Goal: Communication & Community: Answer question/provide support

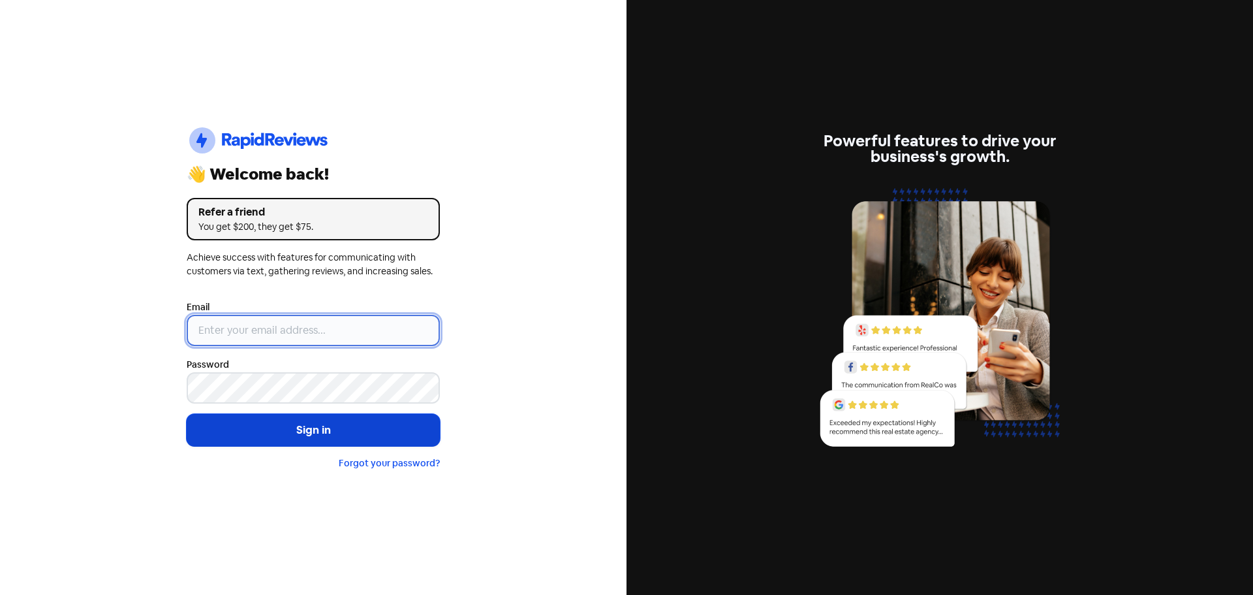
type input "[EMAIL_ADDRESS][PERSON_NAME][DOMAIN_NAME]"
click at [270, 435] on button "Sign in" at bounding box center [313, 430] width 253 height 33
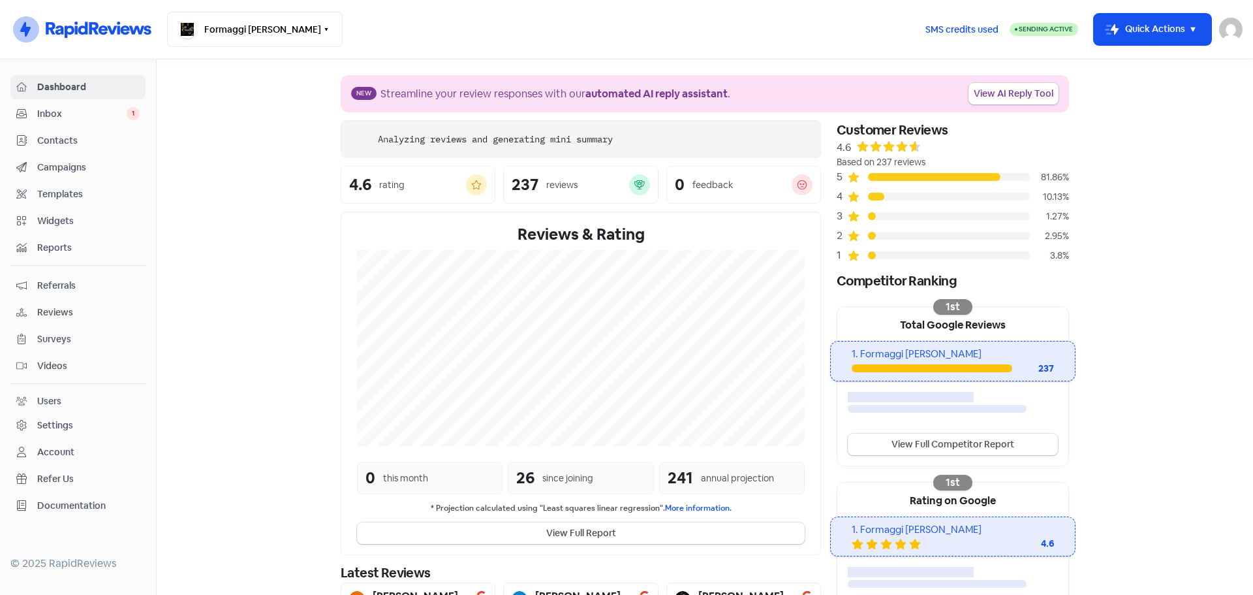
click at [62, 116] on span "Inbox" at bounding box center [81, 114] width 89 height 14
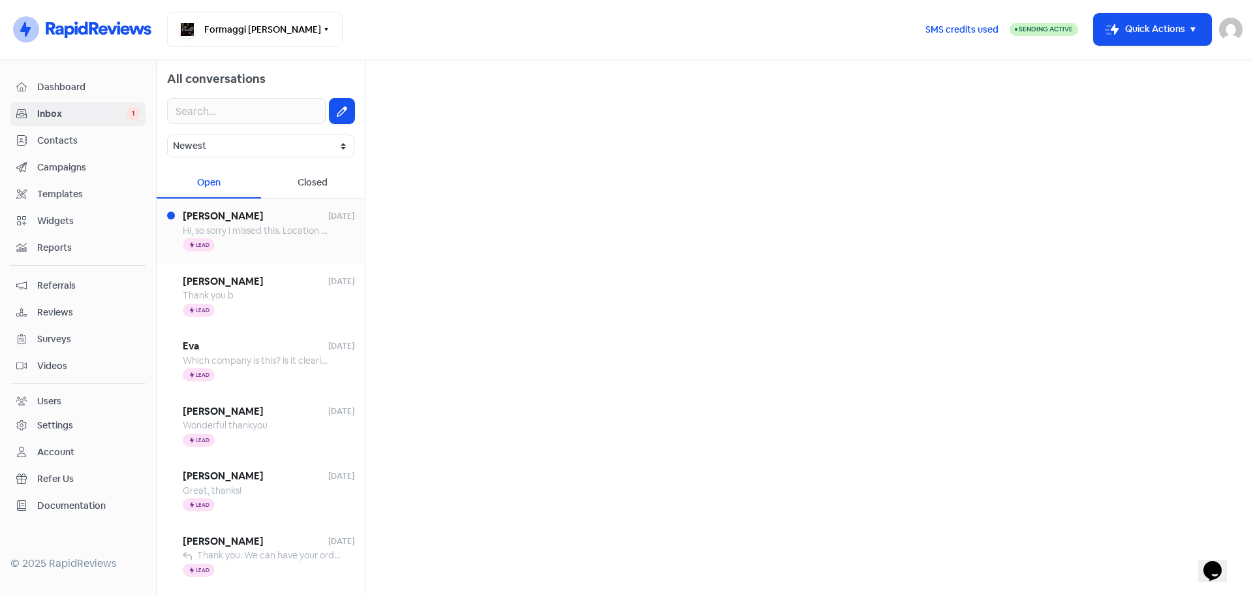
click at [232, 242] on div "Icon For Thunder Lead" at bounding box center [269, 246] width 172 height 16
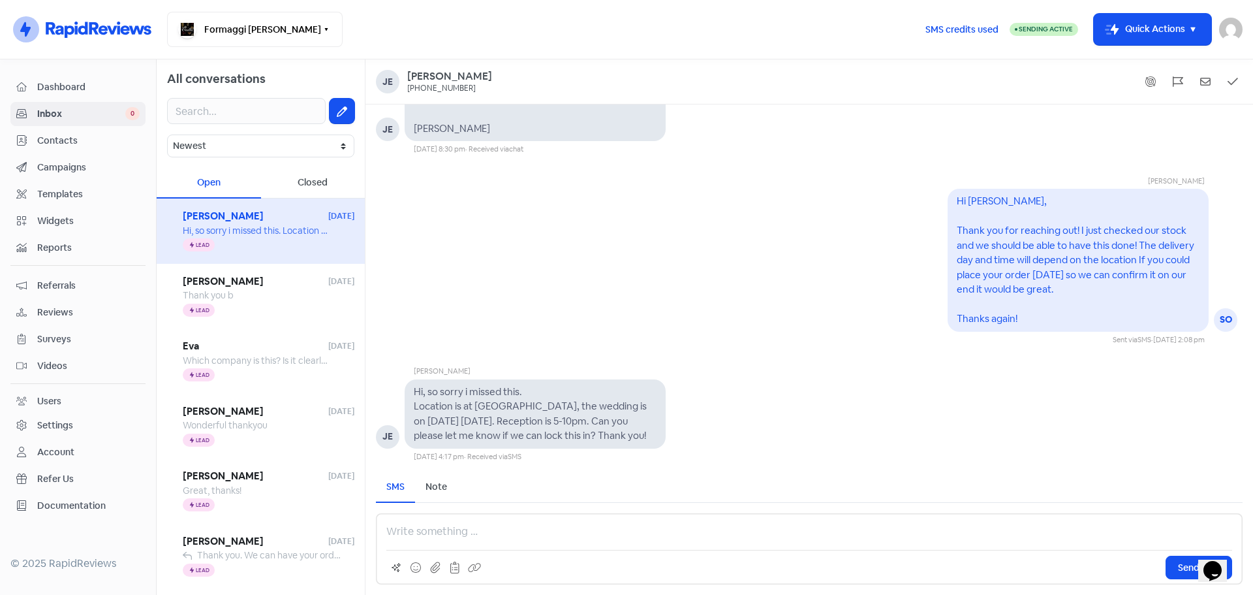
click at [418, 531] on p at bounding box center [809, 532] width 846 height 16
drag, startPoint x: 633, startPoint y: 530, endPoint x: 582, endPoint y: 530, distance: 50.9
click at [582, 530] on p "Hi [PERSON_NAME],Thanks for your message. We can definatley" at bounding box center [809, 532] width 846 height 16
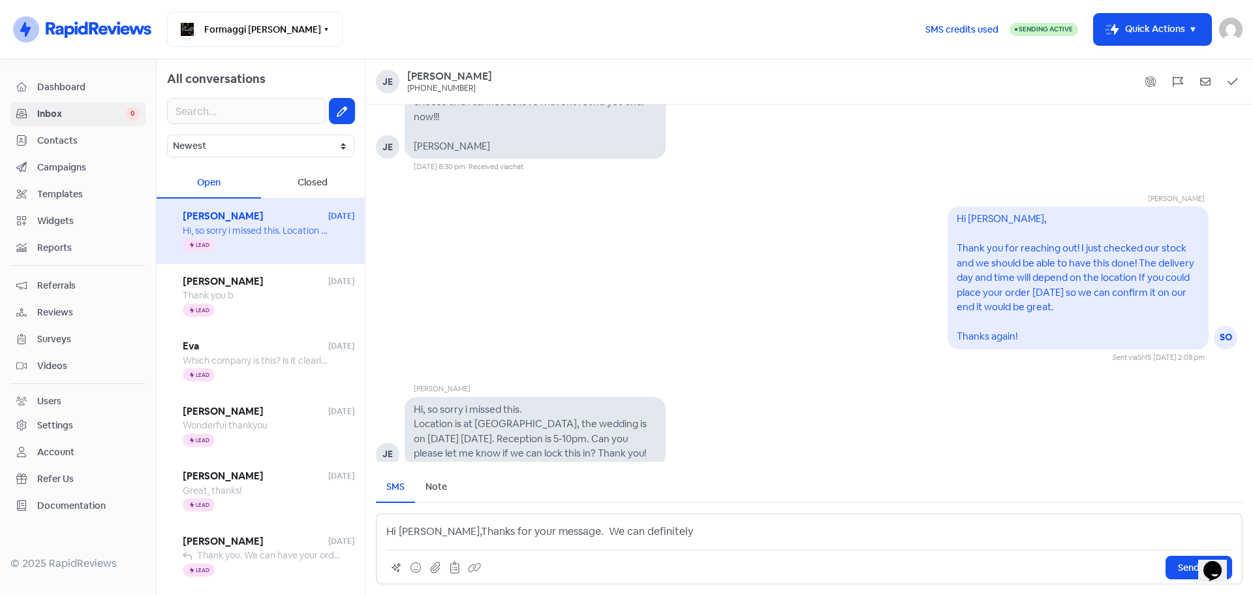
scroll to position [1, 0]
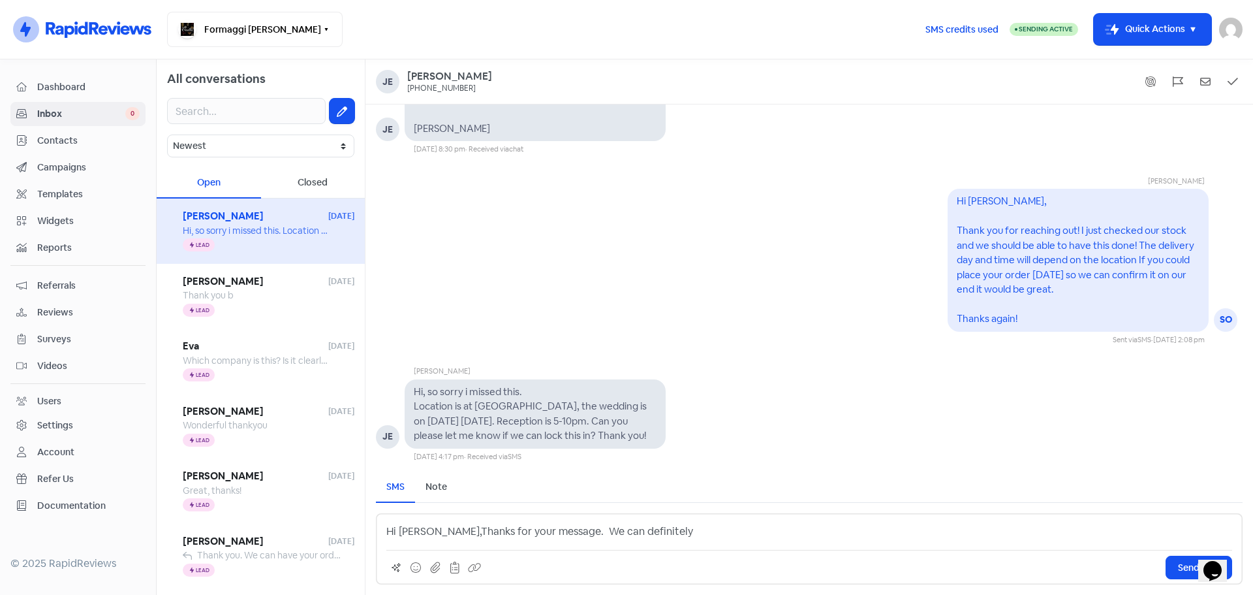
drag, startPoint x: 422, startPoint y: 527, endPoint x: 427, endPoint y: 535, distance: 9.1
click at [423, 528] on p "Hi [PERSON_NAME],Thanks for your message. We can definitely" at bounding box center [809, 532] width 846 height 16
click at [661, 537] on p "Hi [PERSON_NAME], Thanks for your message. We can definitely" at bounding box center [809, 532] width 846 height 16
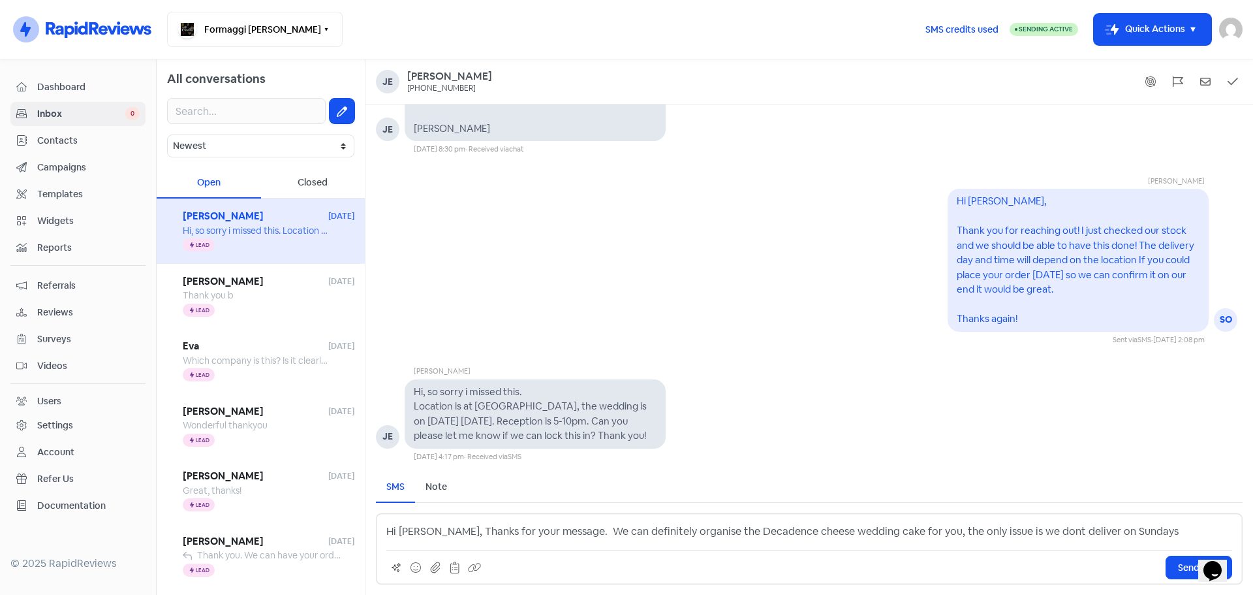
click at [1011, 529] on p "Hi [PERSON_NAME], Thanks for your message. We can definitely organise the Decad…" at bounding box center [809, 532] width 846 height 16
drag, startPoint x: 1110, startPoint y: 531, endPoint x: 1122, endPoint y: 543, distance: 17.1
click at [1111, 535] on p "Hi [PERSON_NAME], Thanks for your message. We can definitely organise the Decad…" at bounding box center [809, 532] width 846 height 16
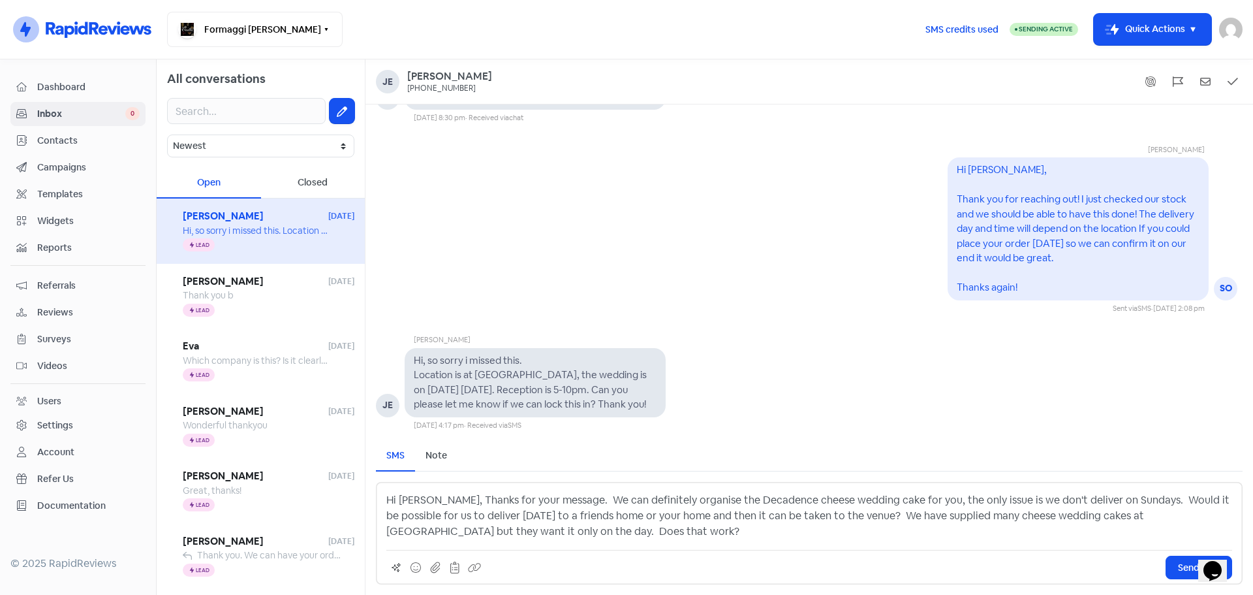
click at [824, 519] on p "Hi [PERSON_NAME], Thanks for your message. We can definitely organise the Decad…" at bounding box center [809, 515] width 846 height 47
click at [505, 535] on p "Hi [PERSON_NAME], Thanks for your message. We can definitely organise the Decad…" at bounding box center [809, 515] width 846 height 47
click at [656, 529] on p "Hi [PERSON_NAME], Thanks for your message. We can definitely organise the Decad…" at bounding box center [809, 515] width 846 height 47
click at [1184, 561] on span "Send SMS" at bounding box center [1199, 568] width 42 height 14
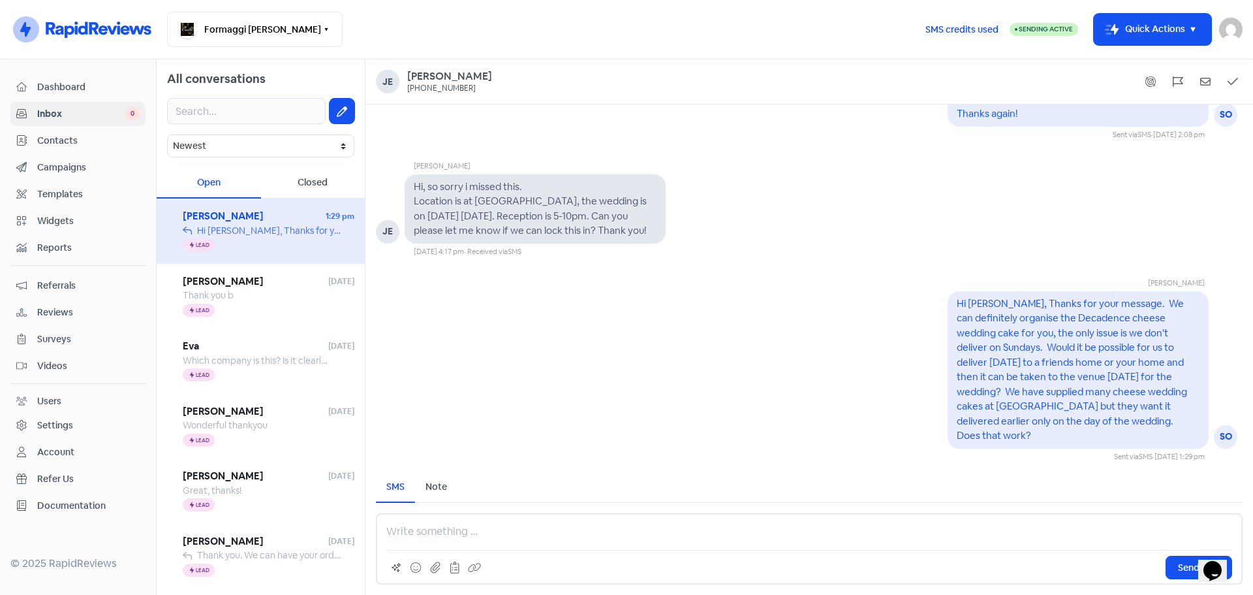
click at [417, 528] on p at bounding box center [809, 532] width 846 height 16
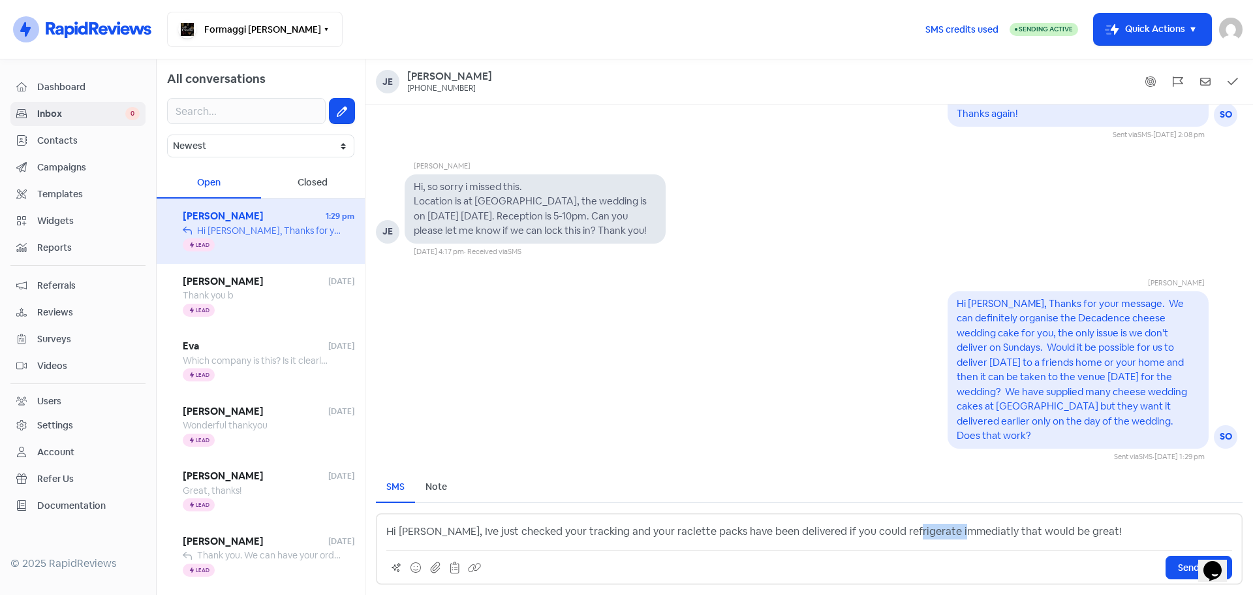
drag, startPoint x: 947, startPoint y: 529, endPoint x: 893, endPoint y: 525, distance: 53.7
click at [893, 525] on p "Hi [PERSON_NAME], Ive just checked your tracking and your raclette packs have b…" at bounding box center [809, 532] width 846 height 16
click at [922, 532] on p "Hi [PERSON_NAME], Ive just checked your tracking and your raclette packs have b…" at bounding box center [809, 532] width 846 height 16
drag, startPoint x: 947, startPoint y: 531, endPoint x: 893, endPoint y: 524, distance: 54.7
click at [893, 524] on p "Hi [PERSON_NAME], Ive just checked your tracking and your raclette packs have b…" at bounding box center [809, 532] width 846 height 16
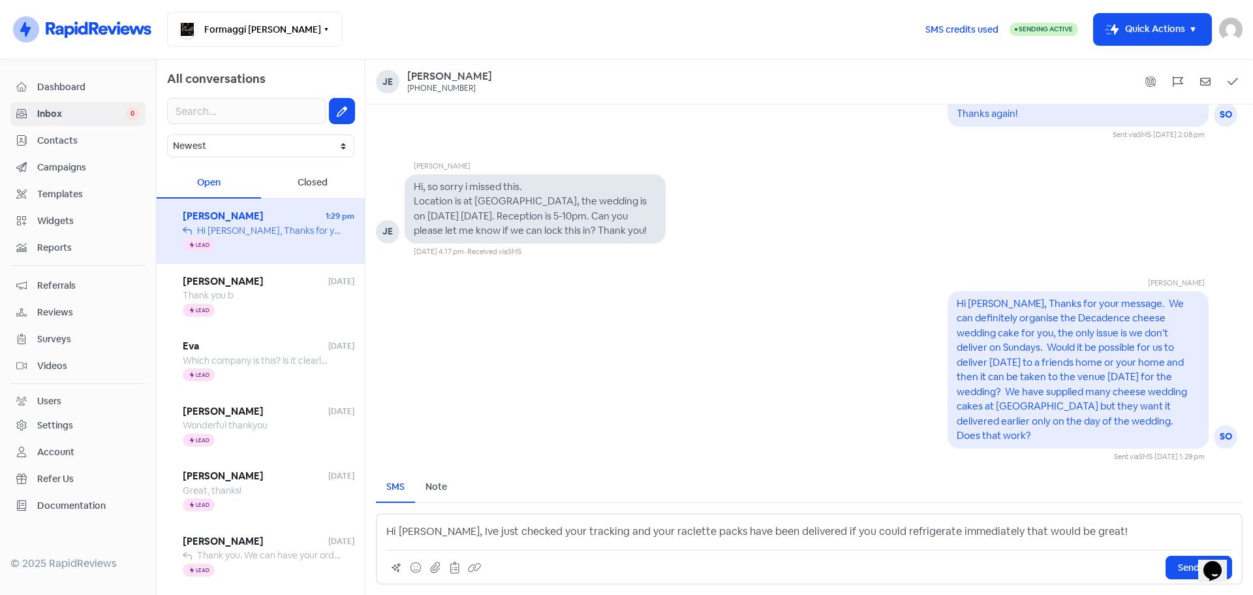
click at [428, 532] on p "Hi [PERSON_NAME], Ive just checked your tracking and your raclette packs have b…" at bounding box center [809, 532] width 846 height 16
click at [786, 529] on p "Hi [PERSON_NAME], I've just checked your tracking and your raclette packs have …" at bounding box center [809, 532] width 846 height 16
drag, startPoint x: 780, startPoint y: 530, endPoint x: 788, endPoint y: 534, distance: 9.3
click at [785, 530] on p "Hi [PERSON_NAME], I've just checked your tracking and your raclette packs have …" at bounding box center [809, 532] width 846 height 16
click at [1176, 563] on button "Send SMS" at bounding box center [1199, 568] width 67 height 24
